Goal: Navigation & Orientation: Find specific page/section

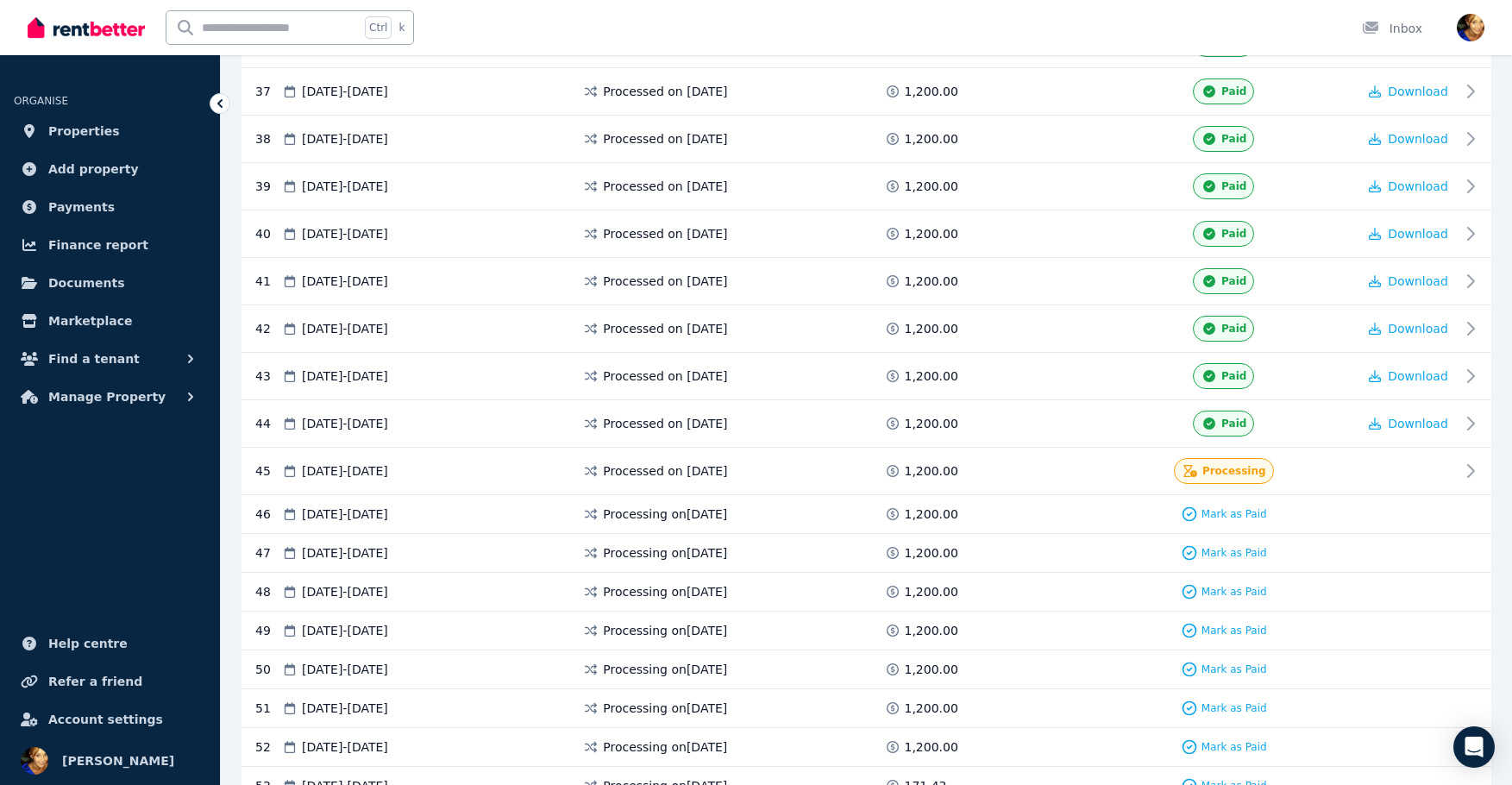
scroll to position [2146, 0]
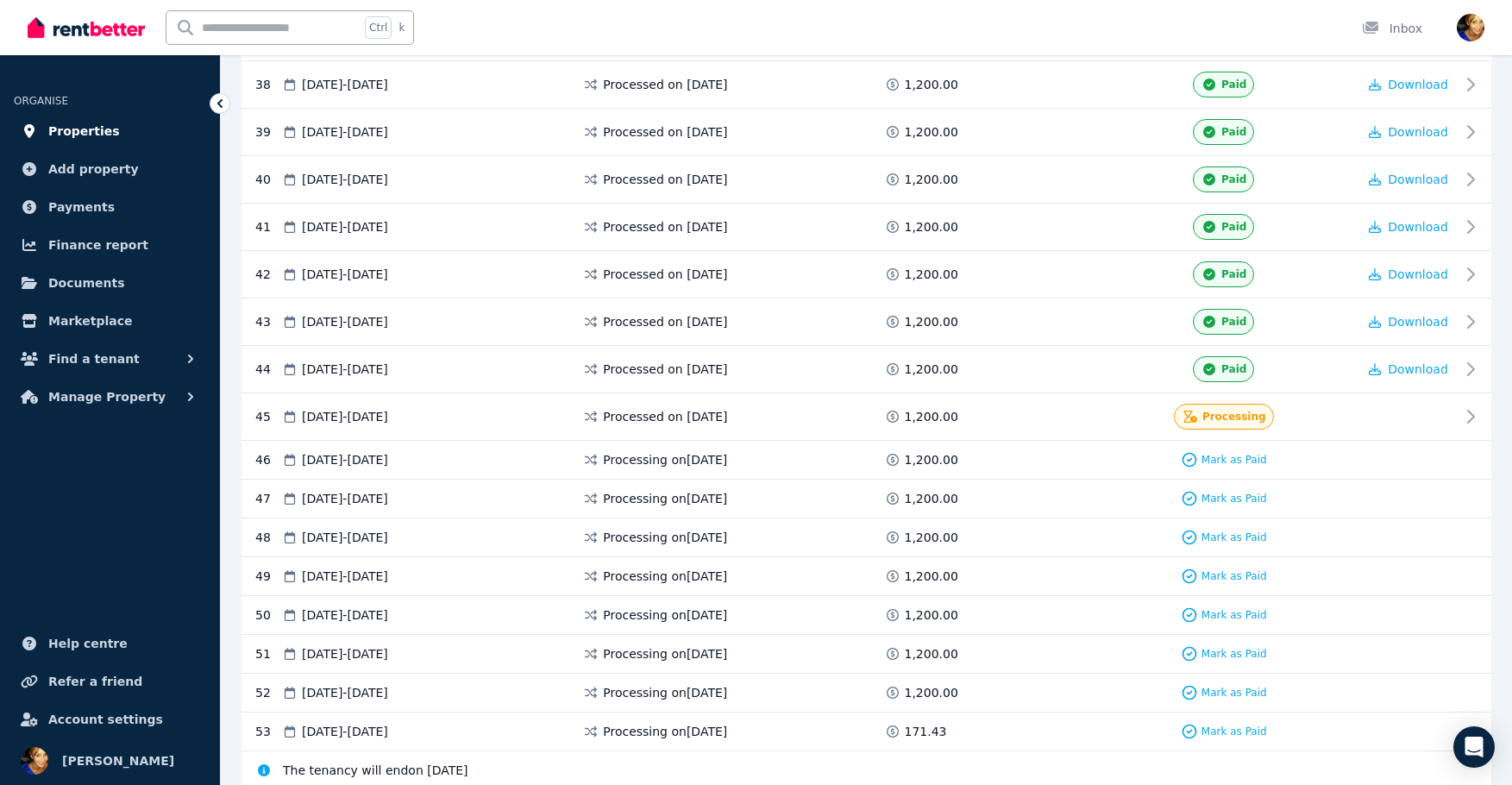
click at [83, 136] on span "Properties" at bounding box center [84, 131] width 71 height 21
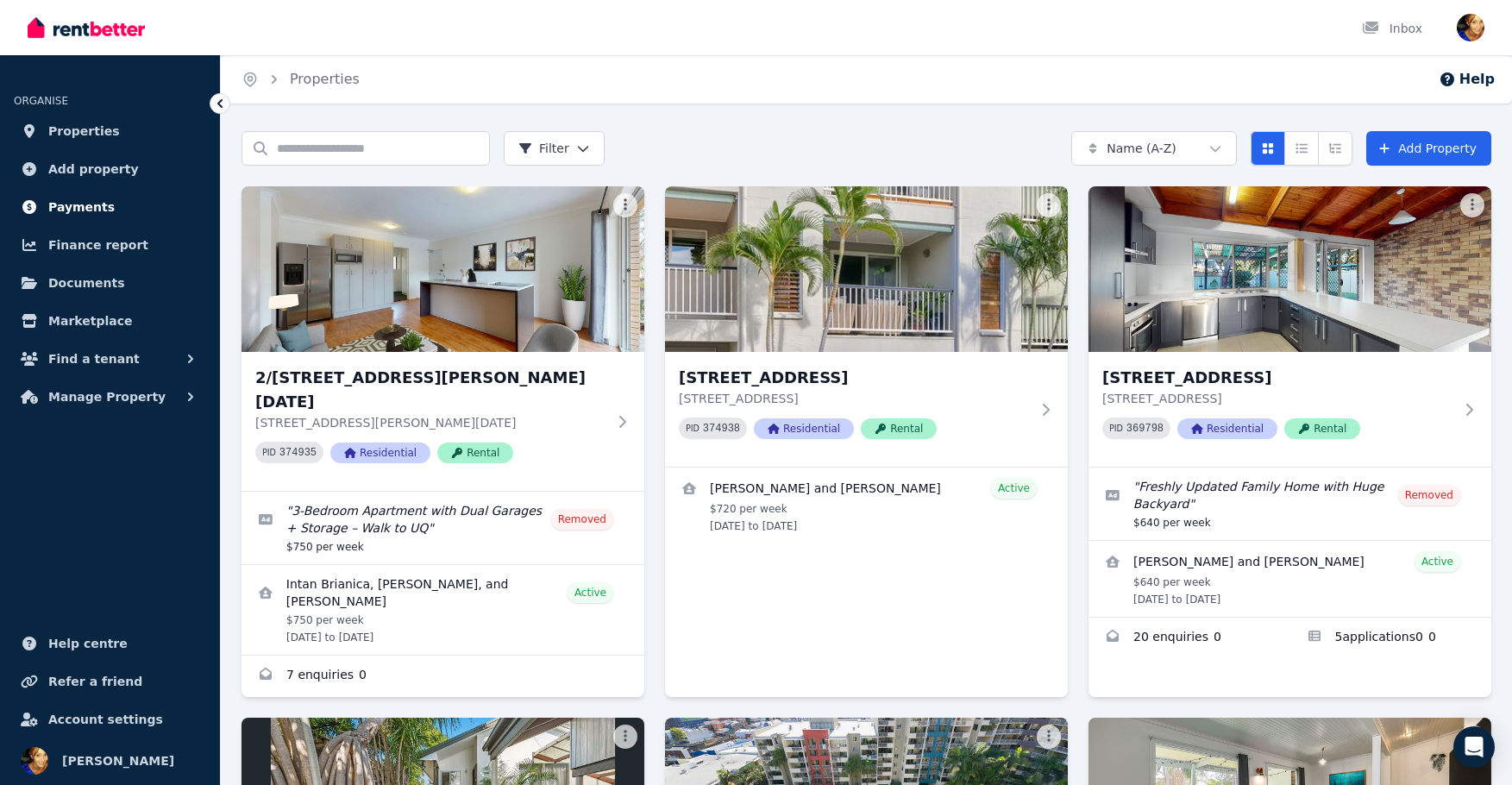
click at [70, 204] on span "Payments" at bounding box center [82, 207] width 66 height 21
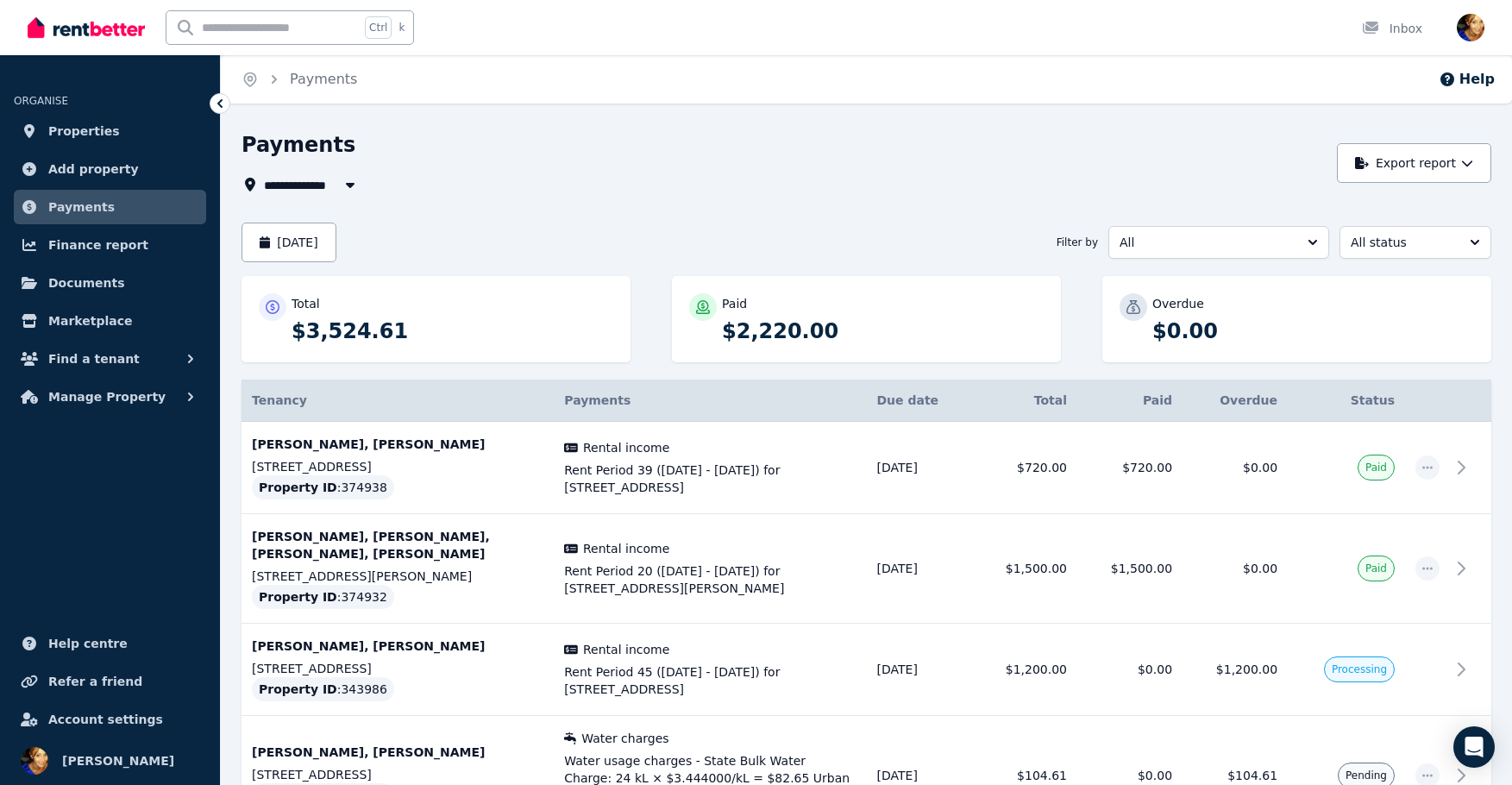
scroll to position [126, 0]
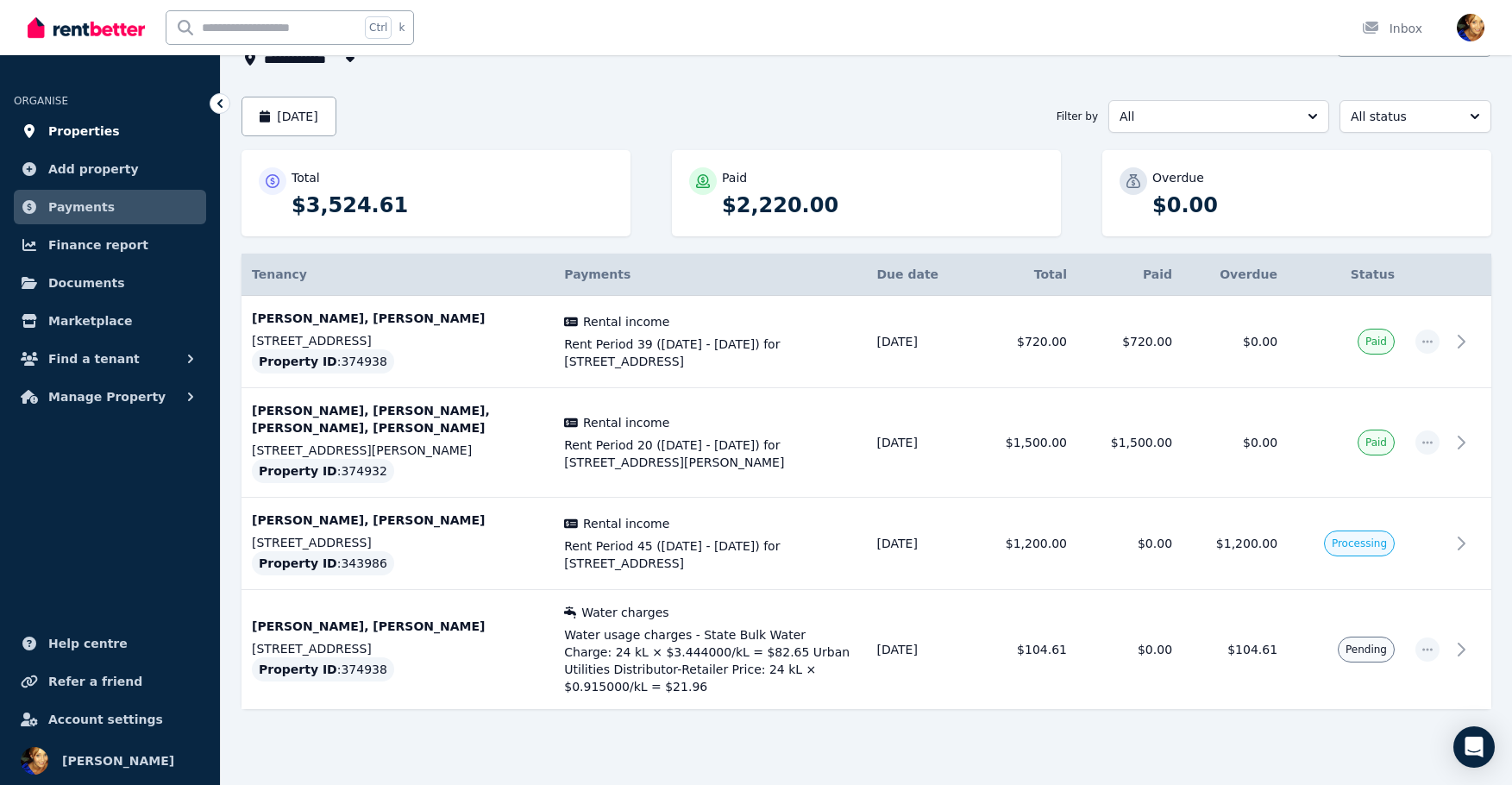
click at [97, 127] on span "Properties" at bounding box center [84, 131] width 71 height 21
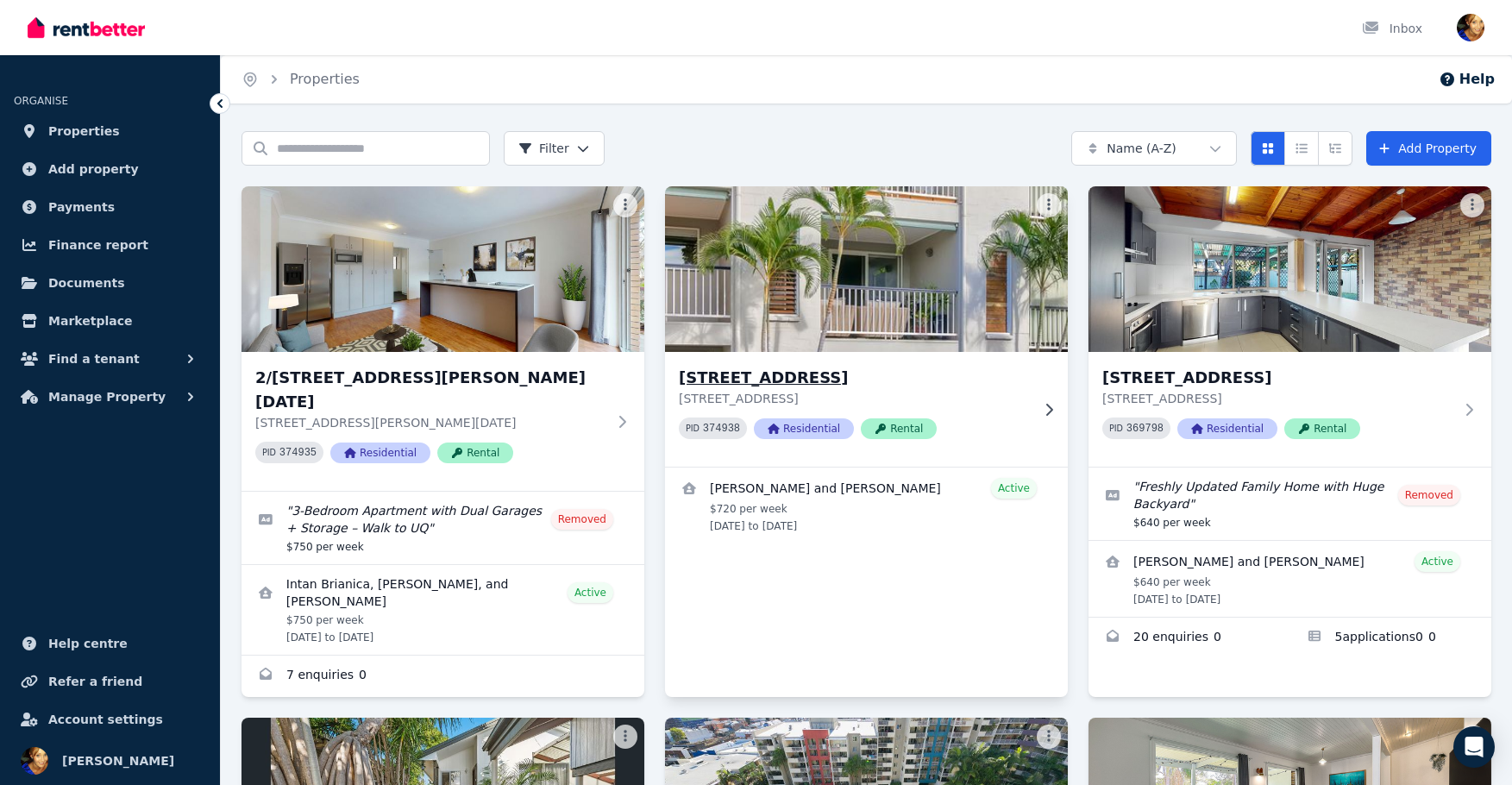
click at [869, 261] on img at bounding box center [866, 269] width 423 height 174
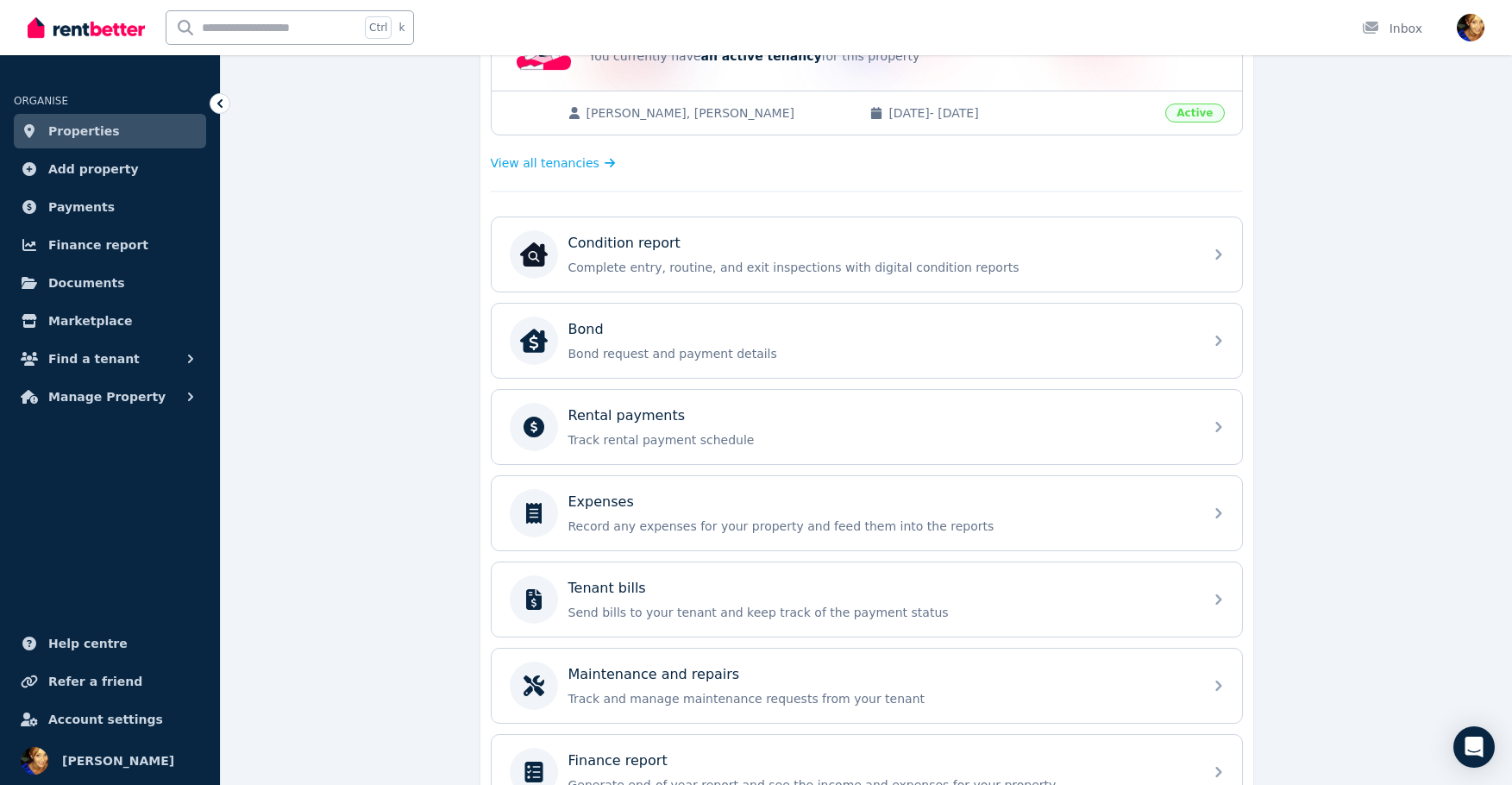
scroll to position [444, 0]
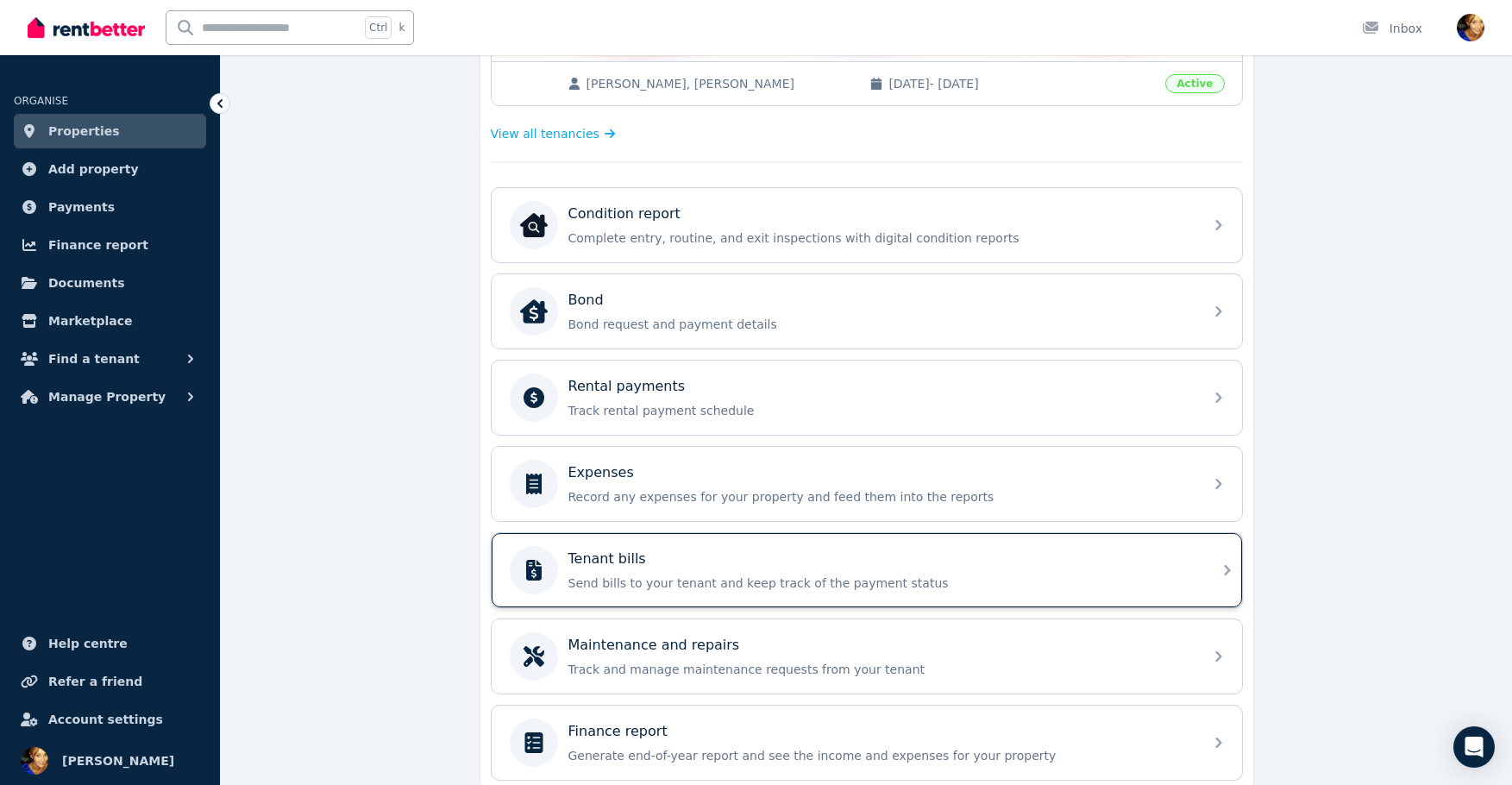
click at [813, 575] on p "Send bills to your tenant and keep track of the payment status" at bounding box center [881, 583] width 624 height 17
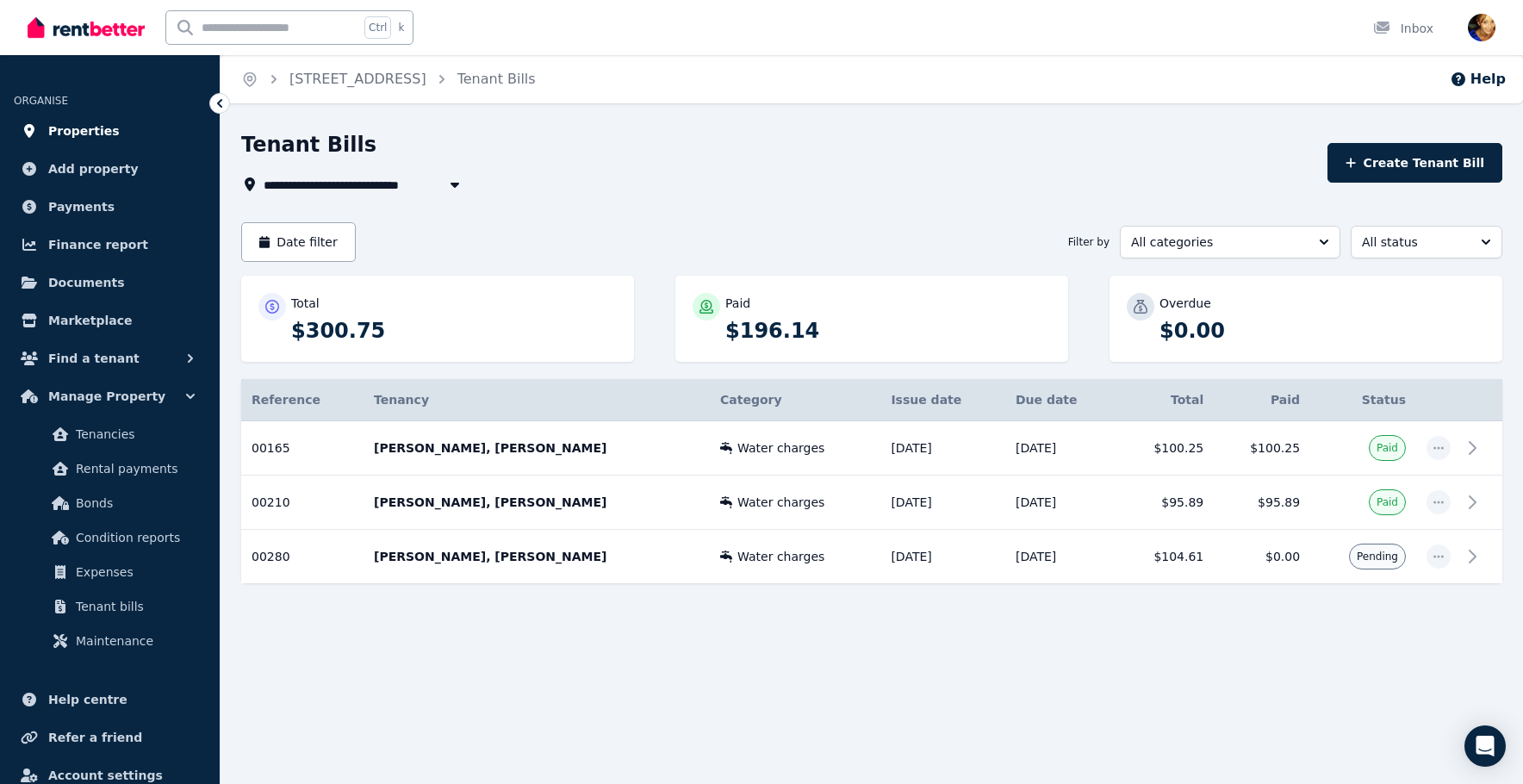
click at [81, 136] on span "Properties" at bounding box center [84, 131] width 71 height 21
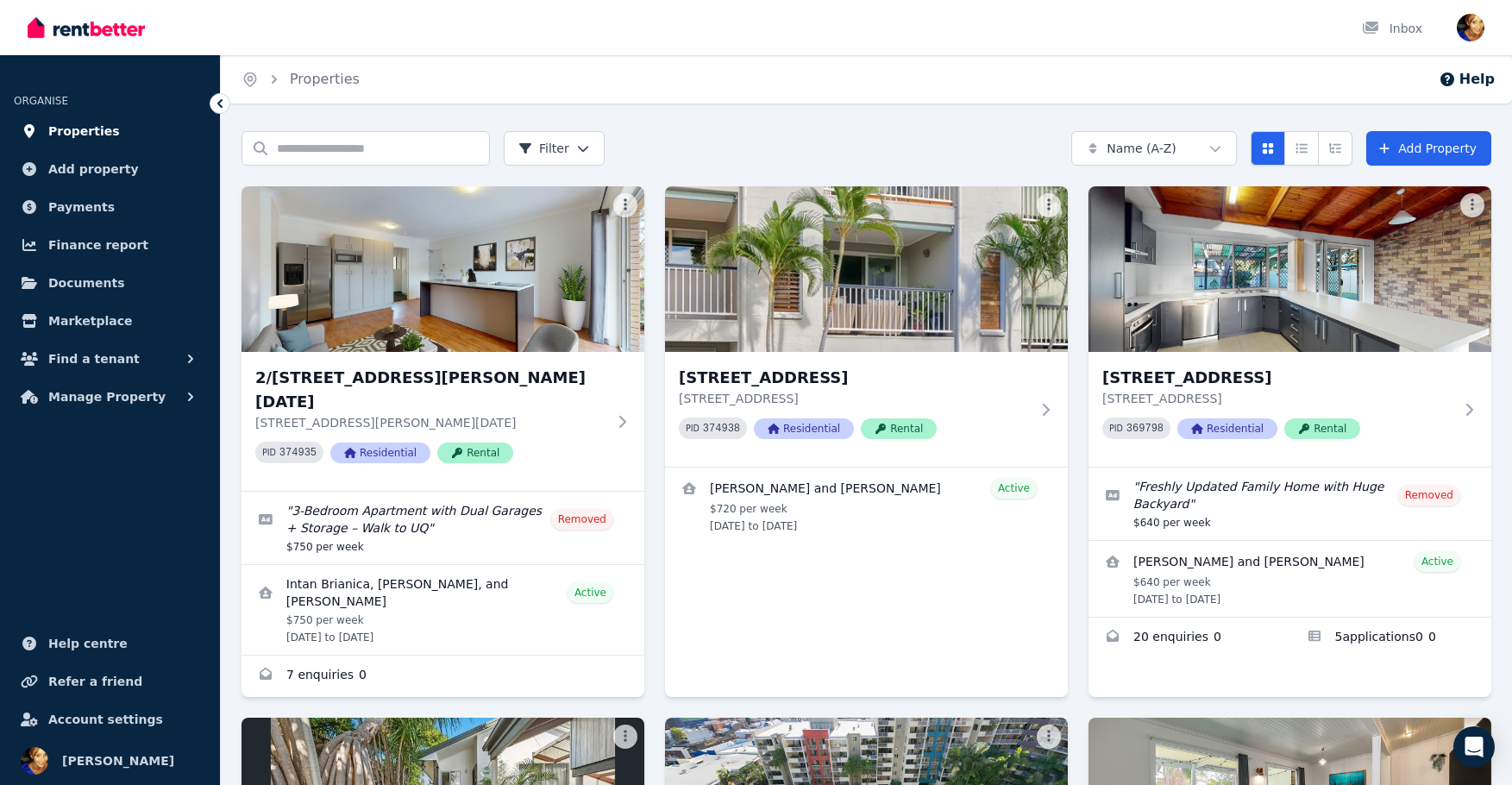
click at [94, 126] on span "Properties" at bounding box center [84, 131] width 71 height 21
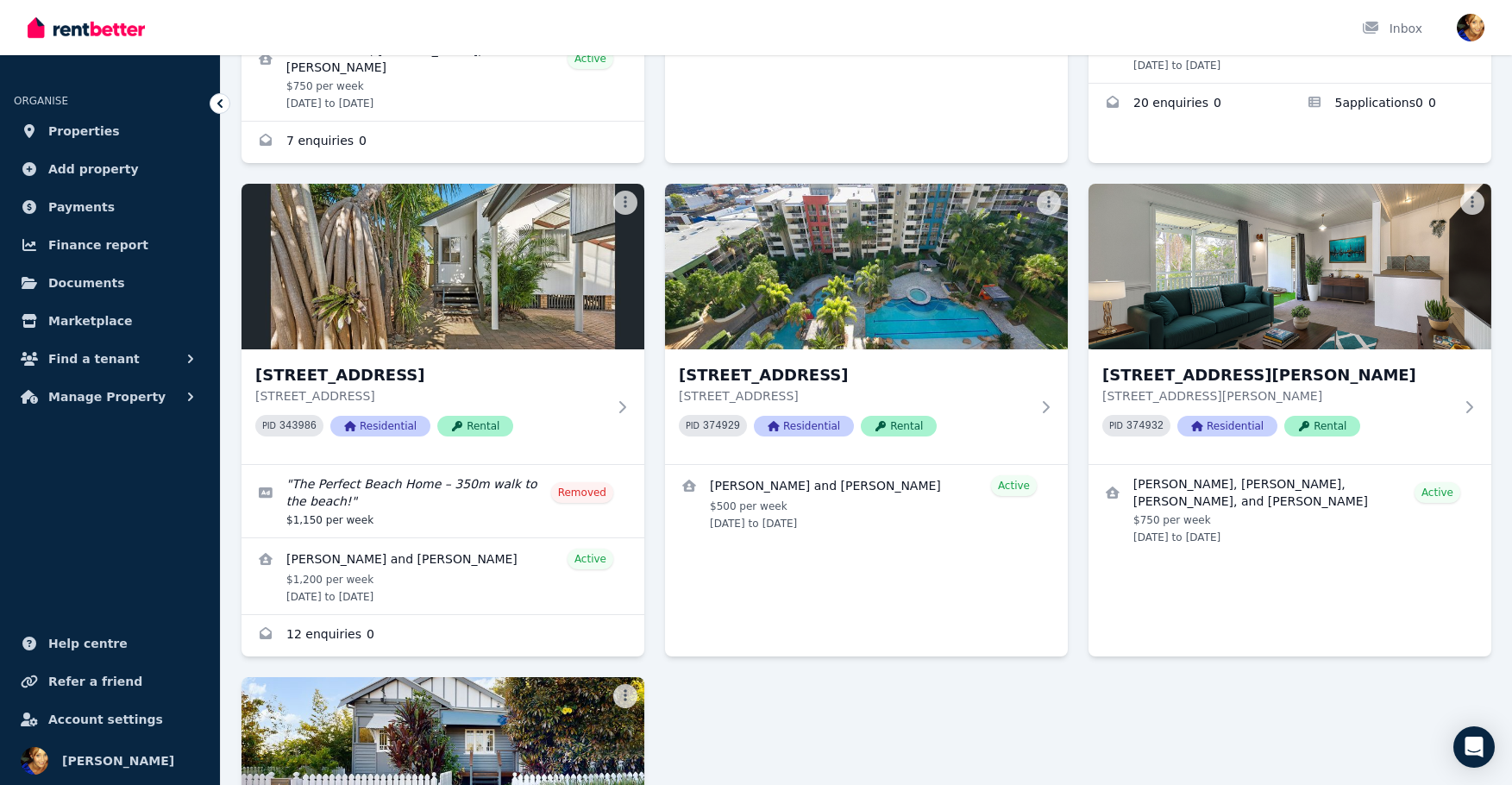
scroll to position [541, 0]
